Goal: Task Accomplishment & Management: Use online tool/utility

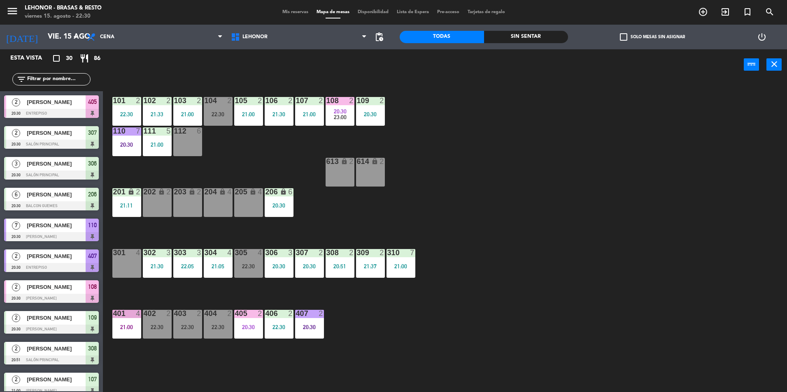
click at [523, 34] on div "Sin sentar" at bounding box center [526, 37] width 84 height 12
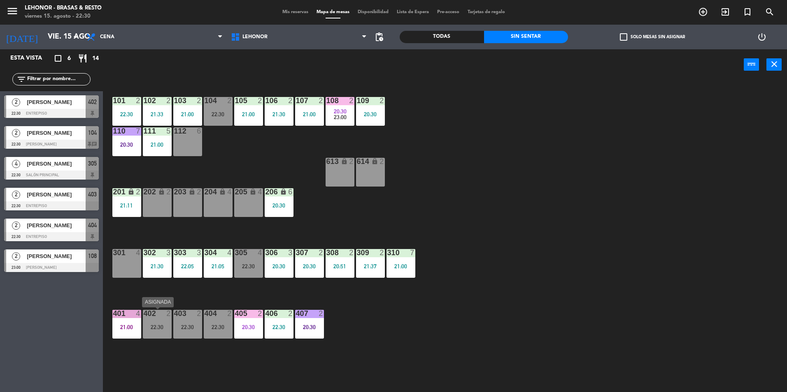
click at [160, 335] on div "402 2 22:30" at bounding box center [157, 324] width 29 height 29
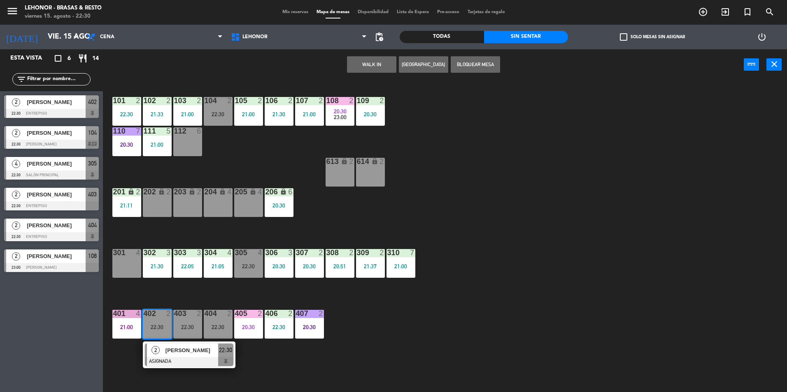
click at [295, 359] on div "101 2 22:30 102 2 21:33 103 2 21:00 104 2 22:30 105 2 21:00 106 2 21:30 107 2 2…" at bounding box center [449, 238] width 676 height 312
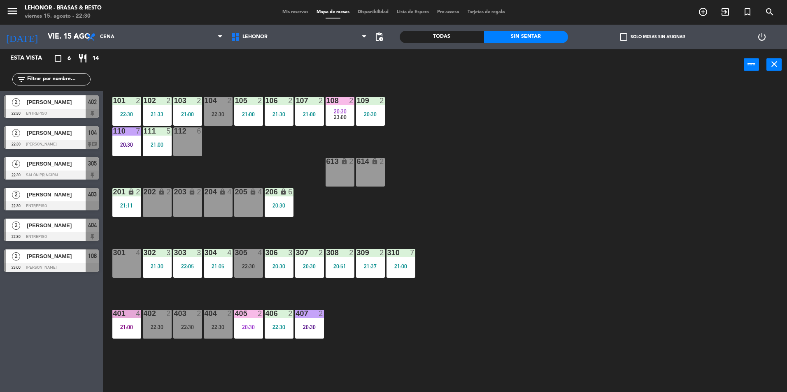
click at [179, 327] on div "22:30" at bounding box center [187, 328] width 29 height 6
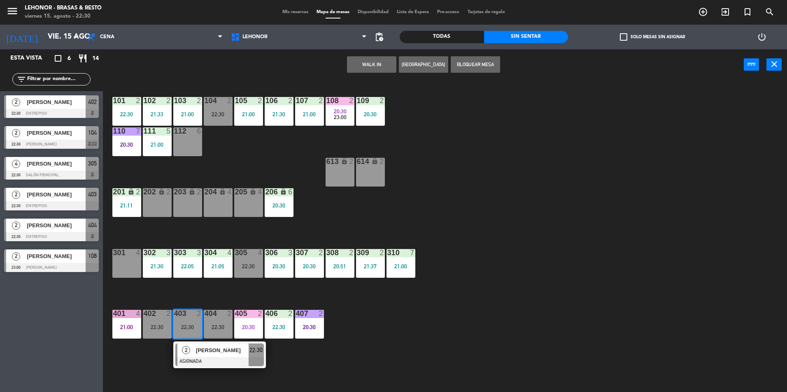
click at [279, 359] on div "101 2 22:30 102 2 21:33 103 2 21:00 104 2 22:30 105 2 21:00 106 2 21:30 107 2 2…" at bounding box center [449, 238] width 676 height 312
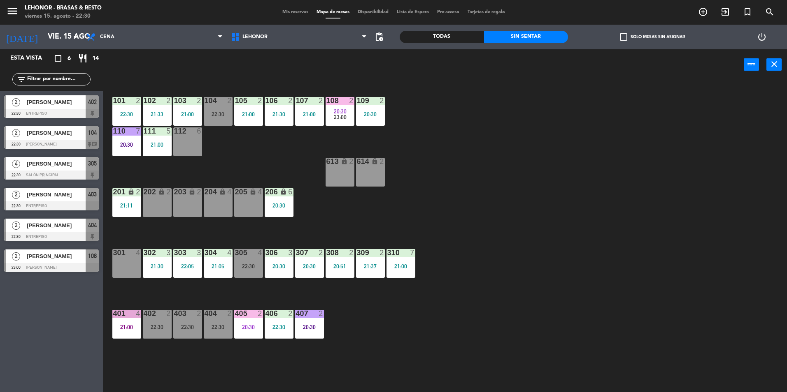
click at [211, 334] on div "404 2 22:30" at bounding box center [218, 324] width 29 height 29
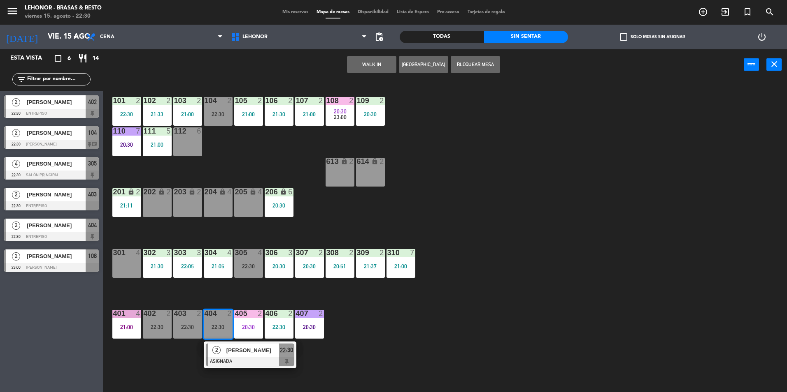
click at [387, 346] on div "101 2 22:30 102 2 21:33 103 2 21:00 104 2 22:30 105 2 21:00 106 2 21:30 107 2 2…" at bounding box center [449, 238] width 676 height 312
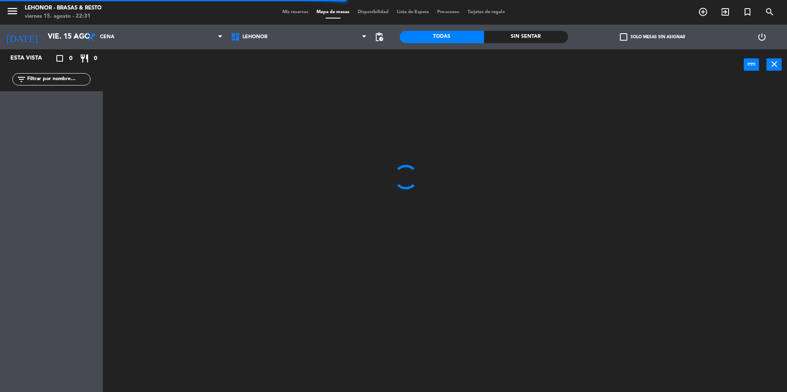
click at [540, 29] on div "Todas Sin sentar" at bounding box center [483, 37] width 168 height 25
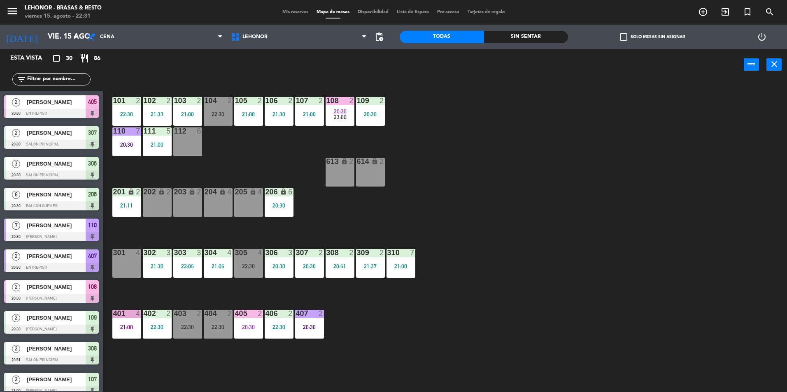
click at [538, 35] on div "Sin sentar" at bounding box center [526, 37] width 84 height 12
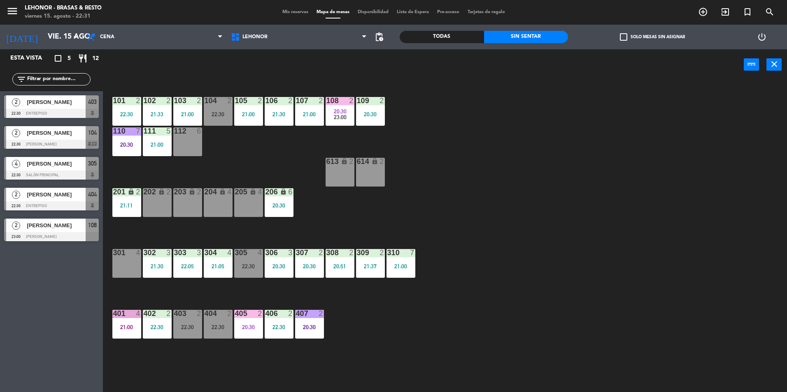
click at [509, 179] on div "101 2 22:30 102 2 21:33 103 2 21:00 104 2 22:30 105 2 21:00 106 2 21:30 107 2 2…" at bounding box center [449, 238] width 676 height 312
click at [376, 122] on div "109 2 20:30" at bounding box center [370, 111] width 29 height 29
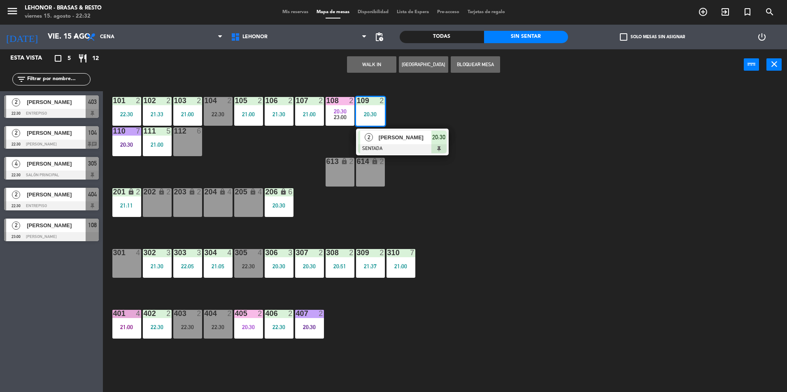
click at [382, 140] on span "[PERSON_NAME]" at bounding box center [404, 137] width 53 height 9
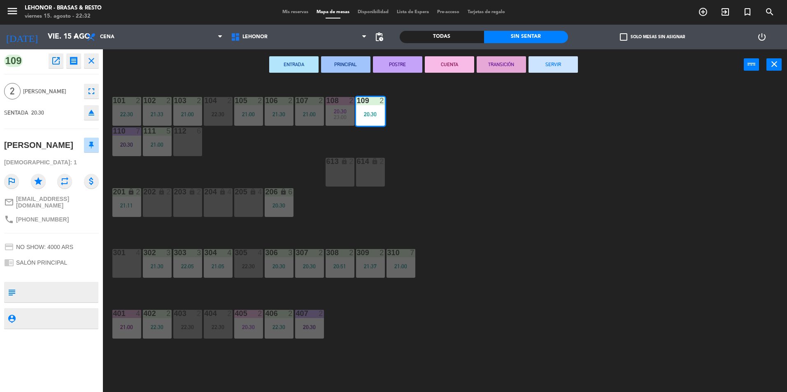
click at [390, 53] on div "ENTRADA PRINCIPAL POSTRE CUENTA TRANSICIÓN SERVIR power_input close" at bounding box center [423, 64] width 641 height 31
click at [397, 71] on button "POSTRE" at bounding box center [397, 64] width 49 height 16
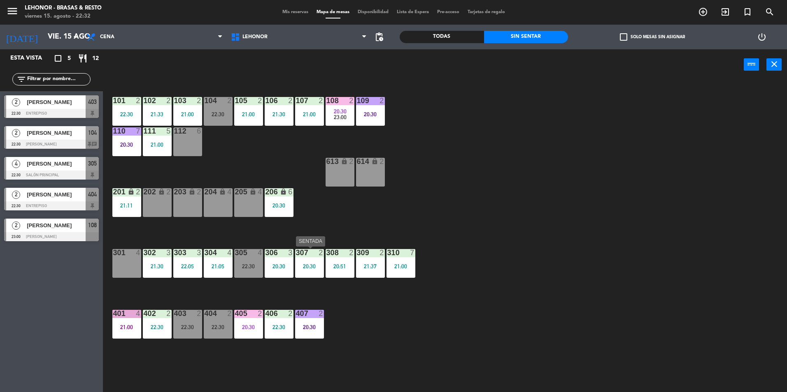
click at [306, 267] on div "20:30" at bounding box center [309, 267] width 29 height 6
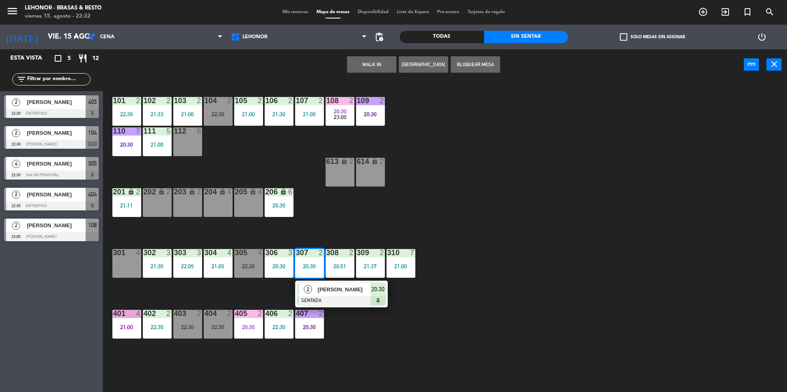
click at [308, 284] on div "2" at bounding box center [308, 290] width 18 height 14
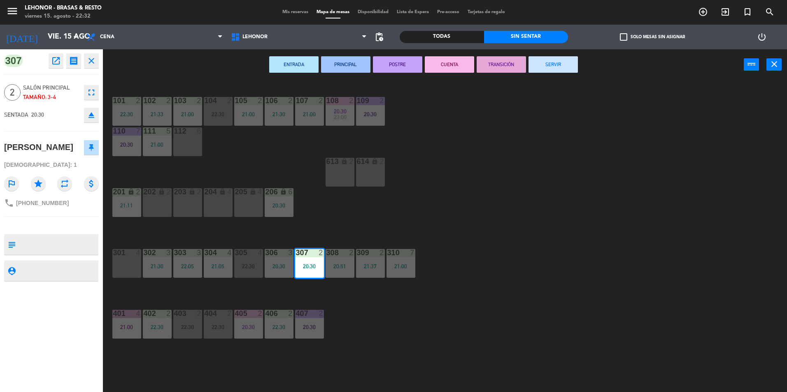
click at [356, 65] on button "PRINCIPAL" at bounding box center [345, 64] width 49 height 16
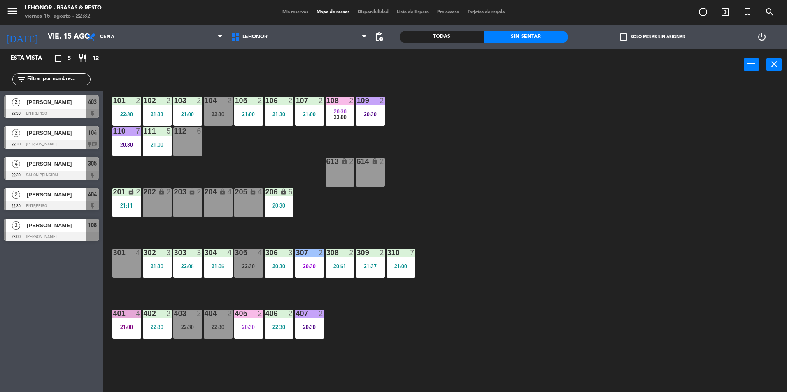
click at [281, 269] on div "20:30" at bounding box center [279, 267] width 29 height 6
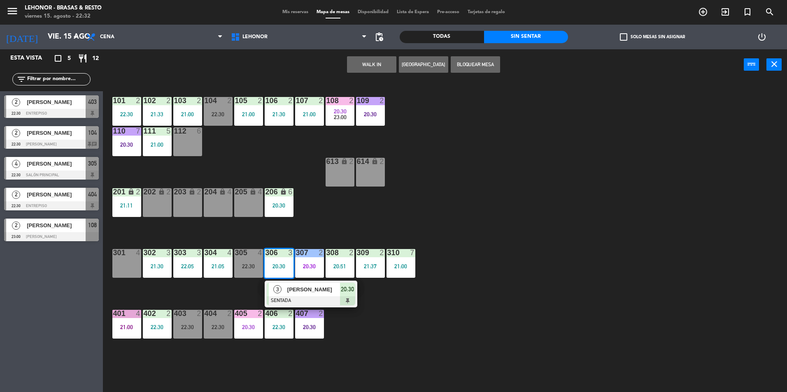
click at [296, 286] on span "[PERSON_NAME]" at bounding box center [313, 290] width 53 height 9
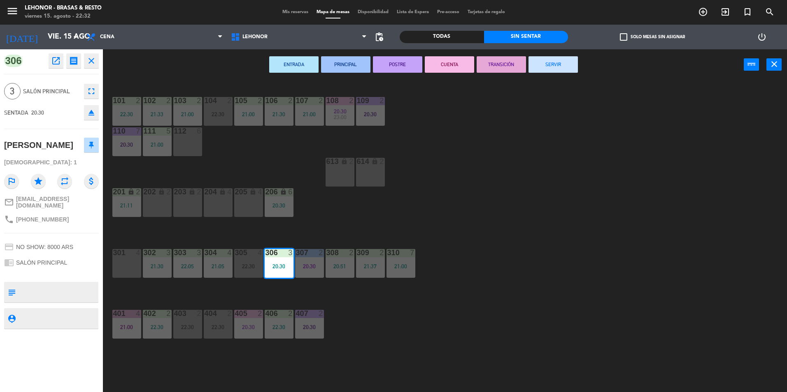
click at [336, 66] on button "PRINCIPAL" at bounding box center [345, 64] width 49 height 16
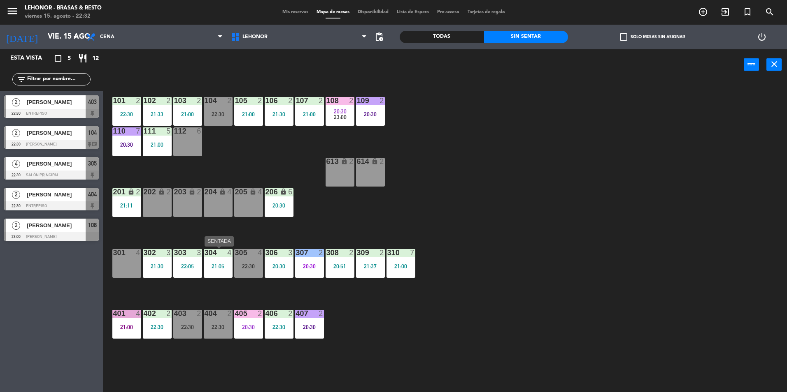
click at [224, 257] on div "304 4" at bounding box center [218, 253] width 29 height 8
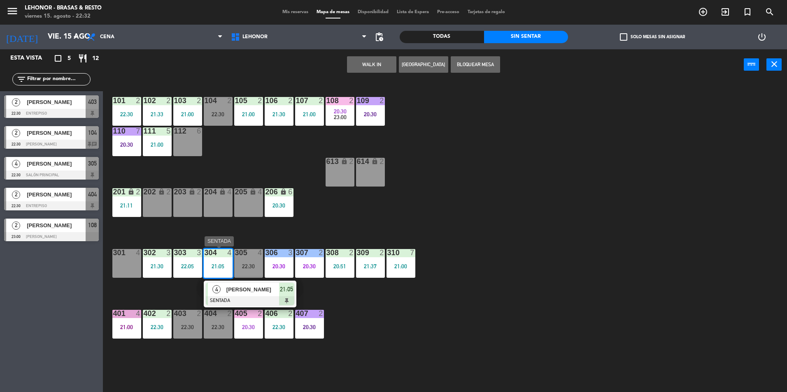
click at [264, 297] on div at bounding box center [250, 301] width 88 height 9
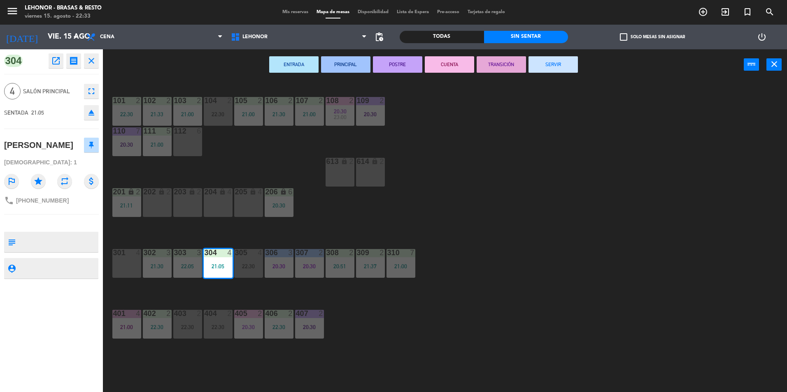
click at [432, 59] on button "CUENTA" at bounding box center [449, 64] width 49 height 16
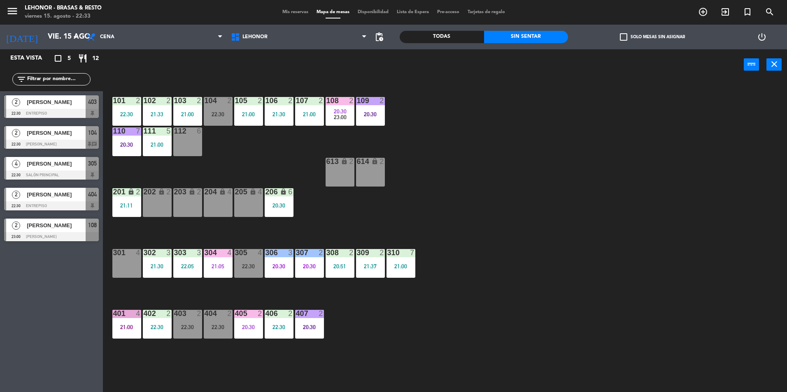
click at [183, 261] on div "303 3 22:05" at bounding box center [187, 263] width 29 height 29
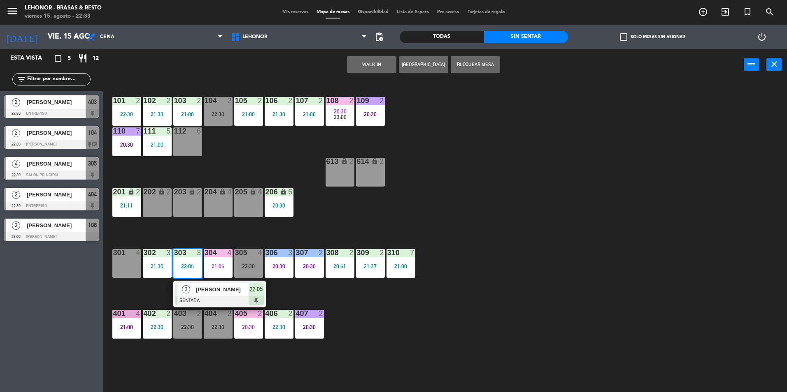
click at [546, 221] on div "101 2 22:30 102 2 21:33 103 2 21:00 104 2 22:30 105 2 21:00 106 2 21:30 107 2 2…" at bounding box center [449, 238] width 676 height 312
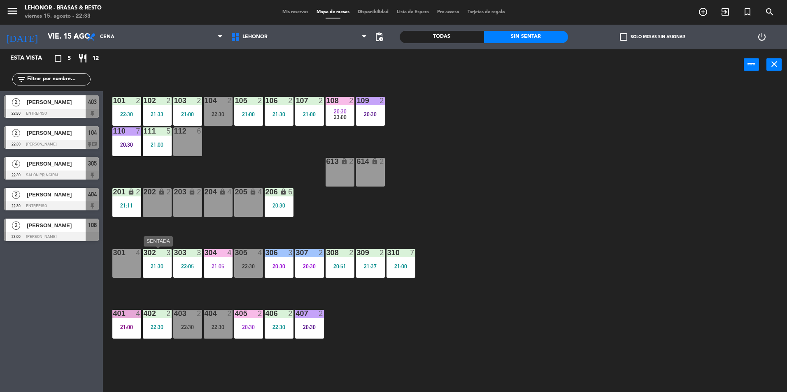
click at [159, 262] on div "302 3 21:30" at bounding box center [157, 263] width 29 height 29
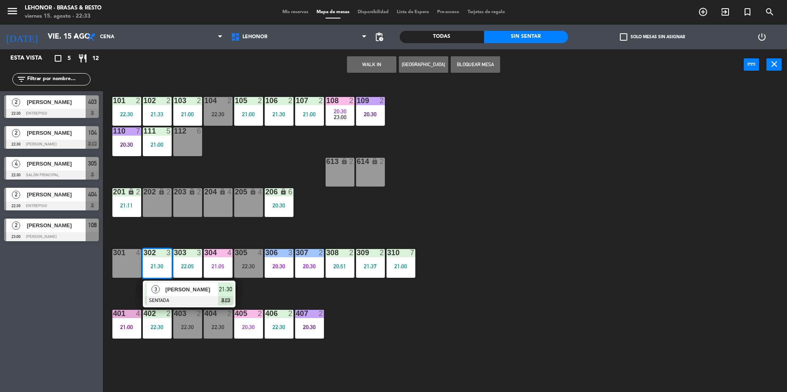
click at [176, 299] on div at bounding box center [189, 301] width 88 height 9
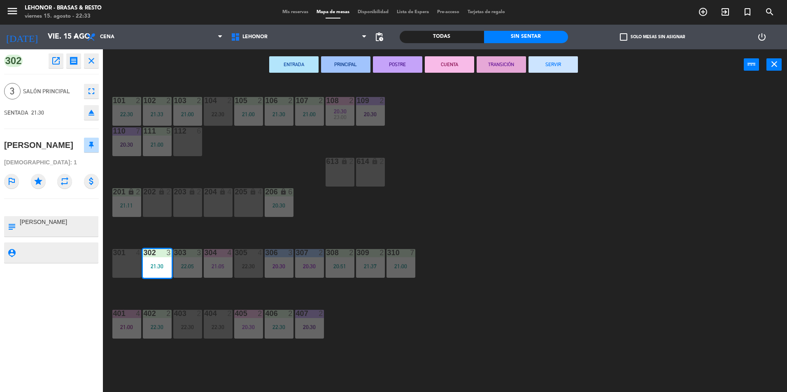
click at [356, 70] on button "PRINCIPAL" at bounding box center [345, 64] width 49 height 16
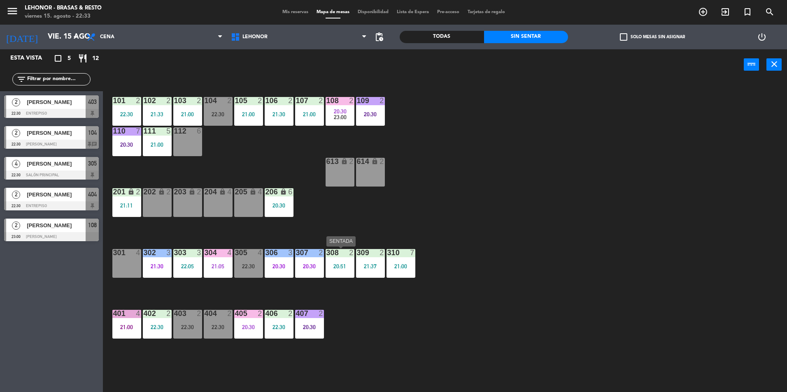
click at [332, 266] on div "20:51" at bounding box center [339, 267] width 29 height 6
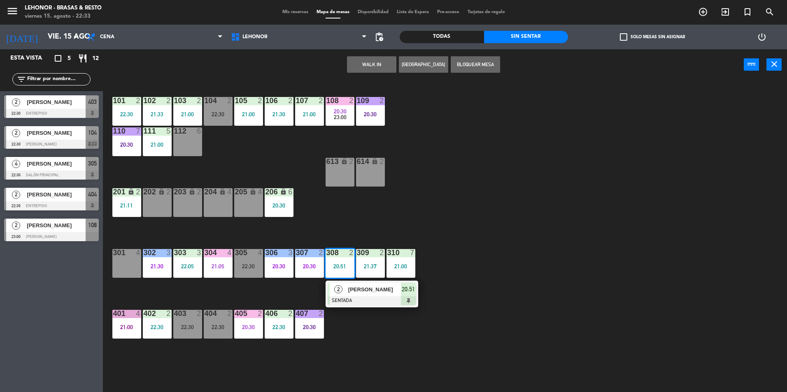
click at [342, 306] on div "2 [PERSON_NAME] SENTADA 20:51" at bounding box center [371, 294] width 93 height 27
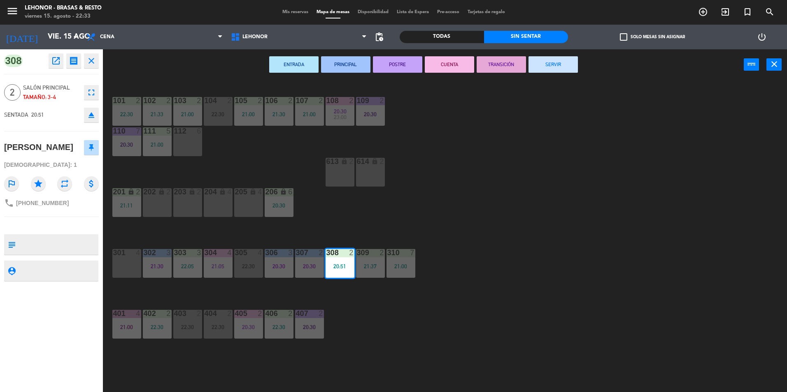
click at [348, 56] on button "PRINCIPAL" at bounding box center [345, 64] width 49 height 16
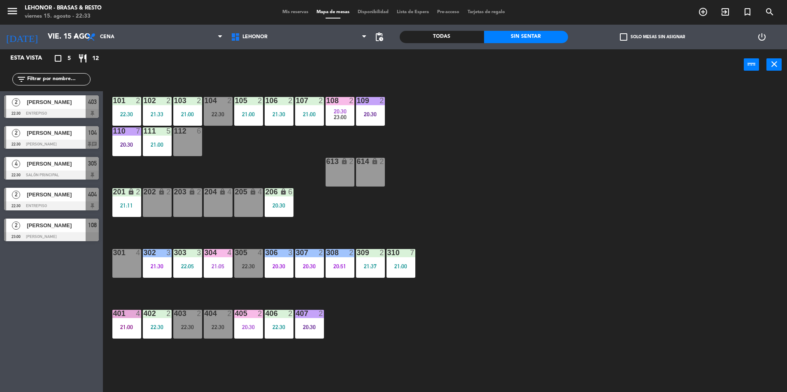
click at [368, 259] on div "309 2 21:37" at bounding box center [370, 263] width 29 height 29
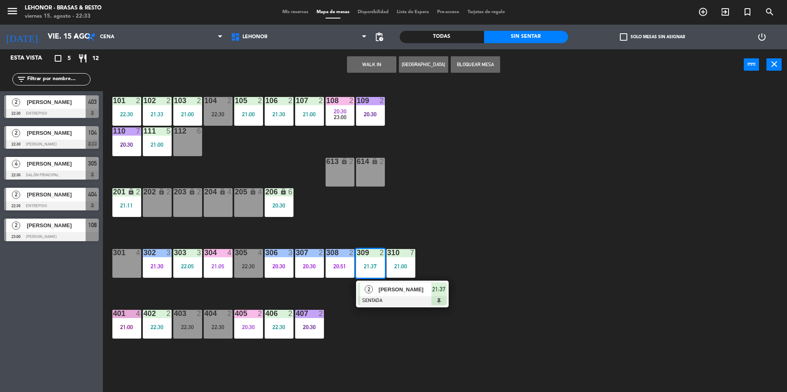
click at [630, 315] on div "101 2 22:30 102 2 21:33 103 2 21:00 104 2 22:30 105 2 21:00 106 2 21:30 107 2 2…" at bounding box center [449, 238] width 676 height 312
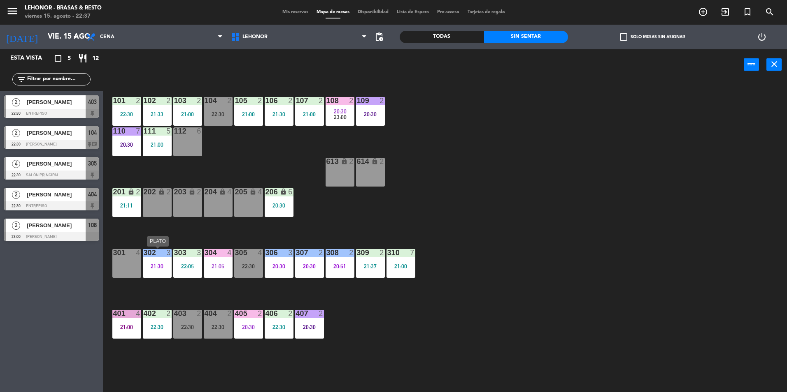
click at [158, 268] on div "21:30" at bounding box center [157, 267] width 29 height 6
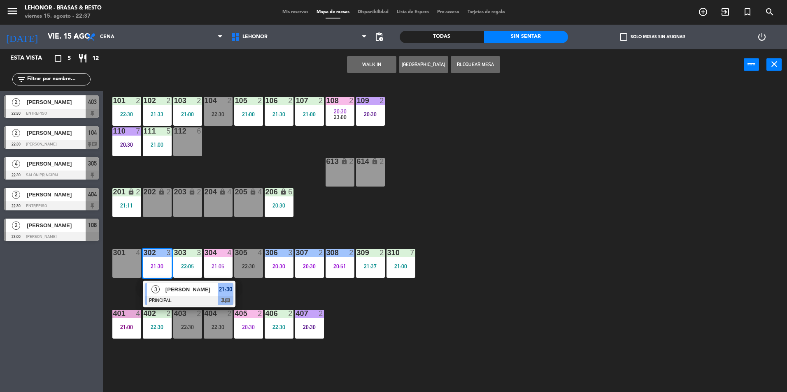
click at [165, 291] on div "[PERSON_NAME]" at bounding box center [191, 290] width 53 height 14
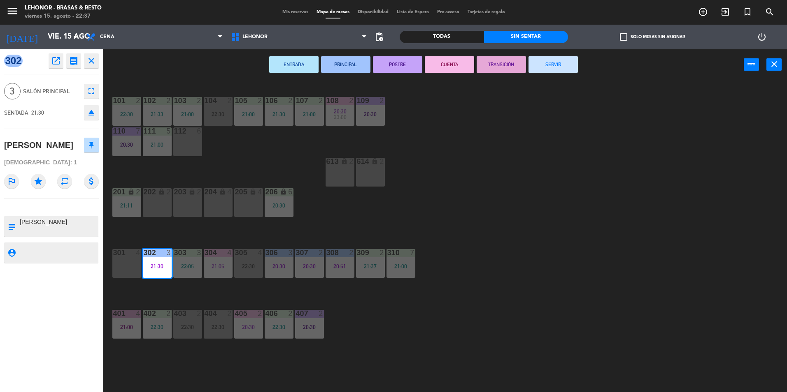
click at [460, 65] on button "CUENTA" at bounding box center [449, 64] width 49 height 16
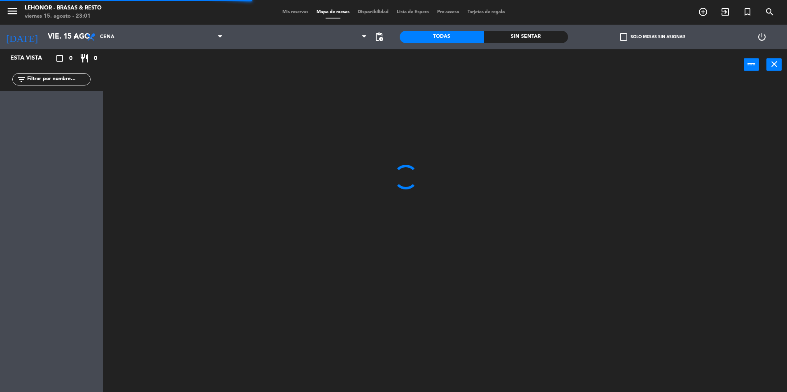
click at [510, 41] on div "Sin sentar" at bounding box center [526, 37] width 84 height 12
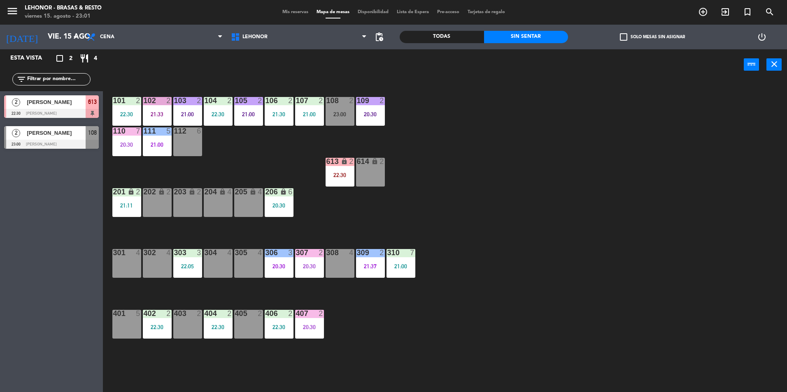
click at [568, 265] on div "101 2 22:30 102 2 21:33 103 2 21:00 104 2 22:30 105 2 21:00 106 2 21:30 107 2 2…" at bounding box center [449, 238] width 676 height 312
